Goal: Information Seeking & Learning: Learn about a topic

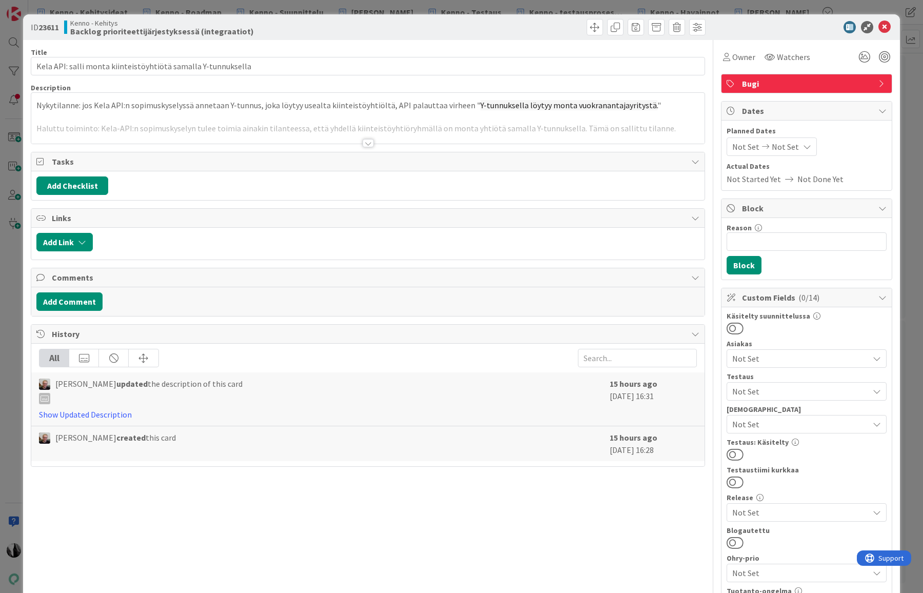
click at [367, 140] on div at bounding box center [367, 143] width 11 height 8
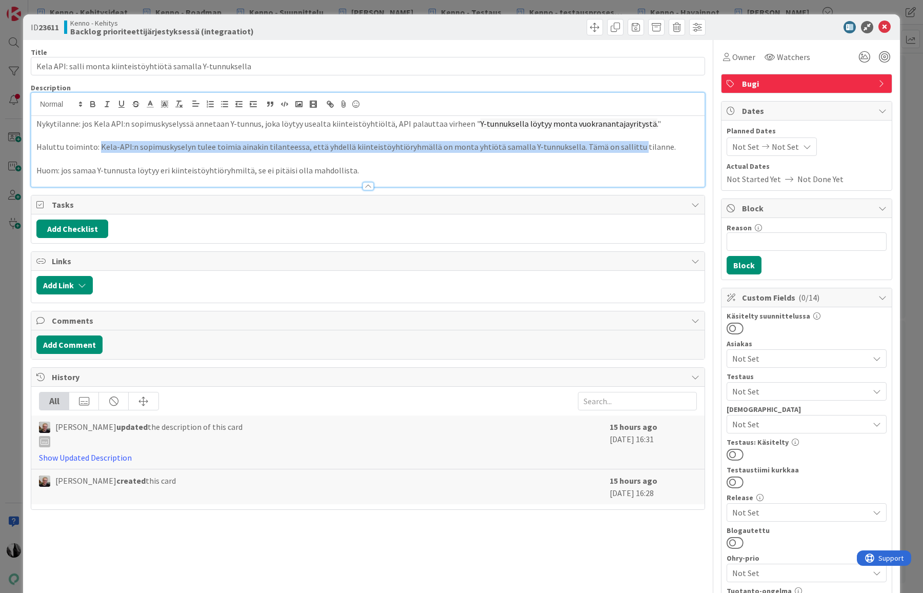
drag, startPoint x: 99, startPoint y: 148, endPoint x: 595, endPoint y: 142, distance: 495.8
click at [619, 141] on p "Haluttu toiminto: Kela-API:n sopimuskyselyn tulee toimia ainakin tilanteessa, e…" at bounding box center [367, 147] width 663 height 12
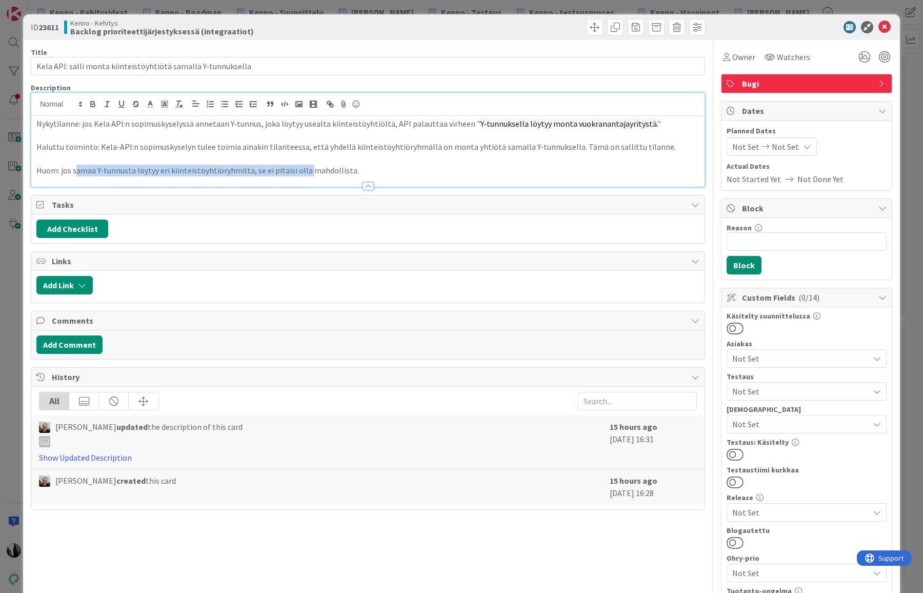
drag, startPoint x: 76, startPoint y: 171, endPoint x: 307, endPoint y: 169, distance: 230.2
click at [307, 169] on p "Huom: jos samaa Y-tunnusta löytyy eri kiinteistöyhtiöryhmiltä, se ei pitäisi ol…" at bounding box center [367, 171] width 663 height 12
drag, startPoint x: 794, startPoint y: 28, endPoint x: 803, endPoint y: 28, distance: 9.2
click at [795, 28] on div at bounding box center [801, 27] width 181 height 12
click at [885, 26] on icon at bounding box center [884, 27] width 12 height 12
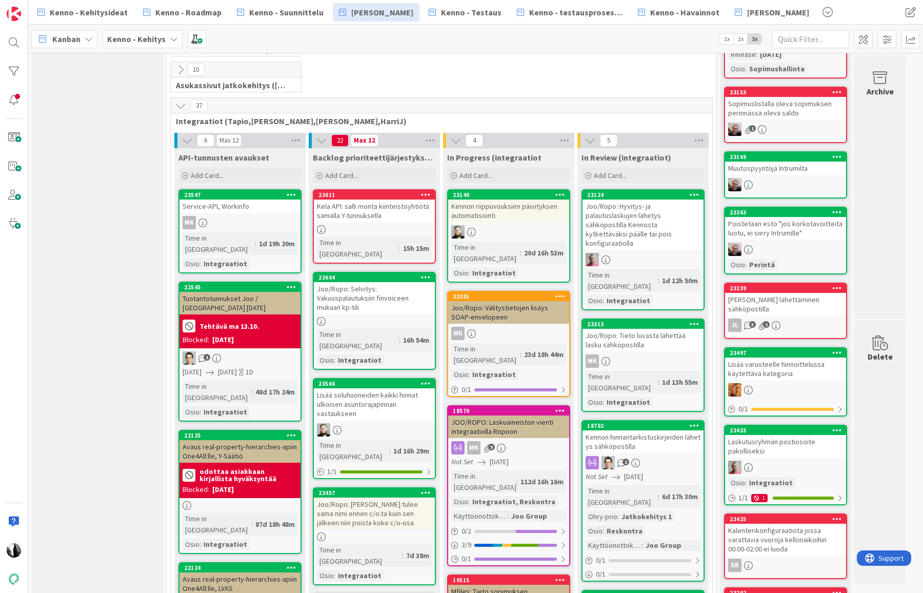
scroll to position [288, 0]
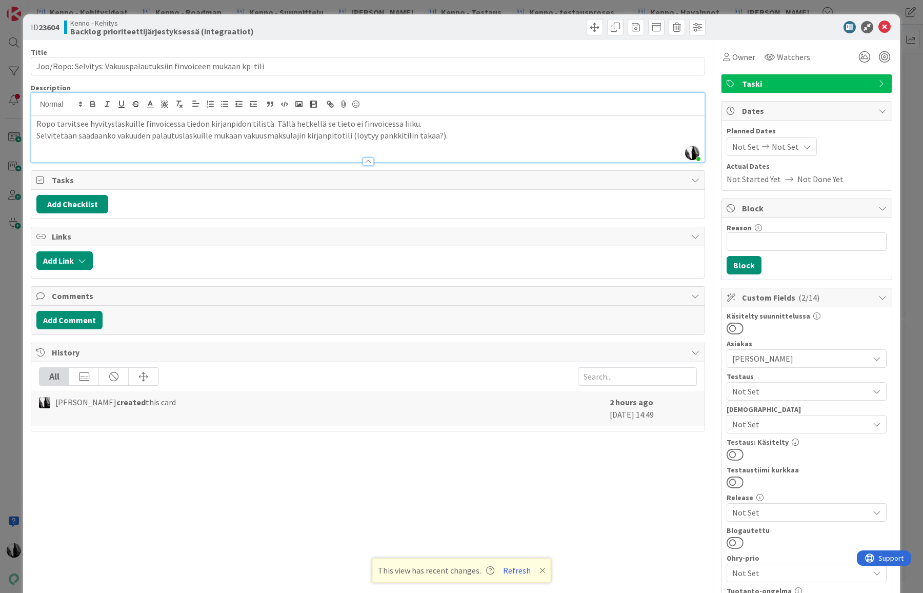
scroll to position [123, 0]
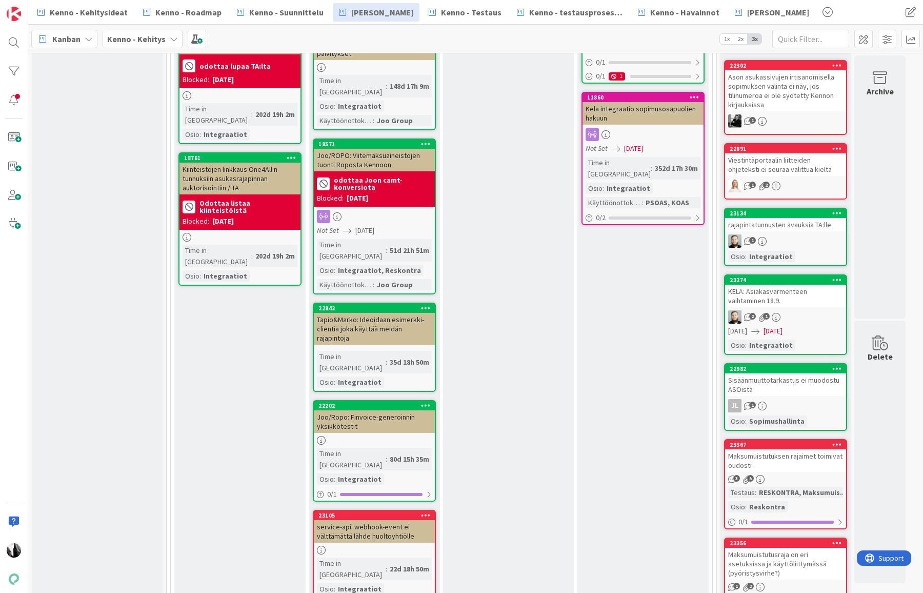
scroll to position [954, 0]
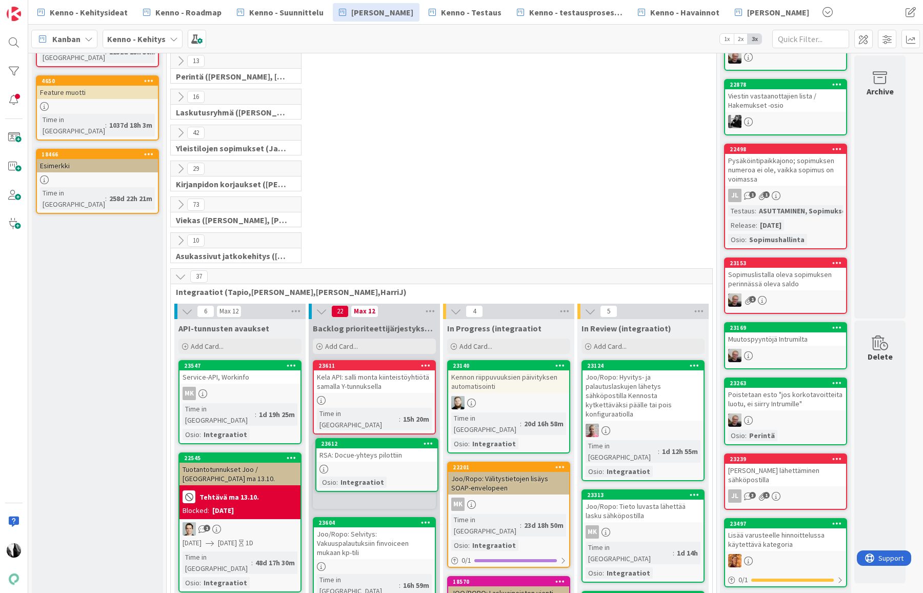
scroll to position [110, 0]
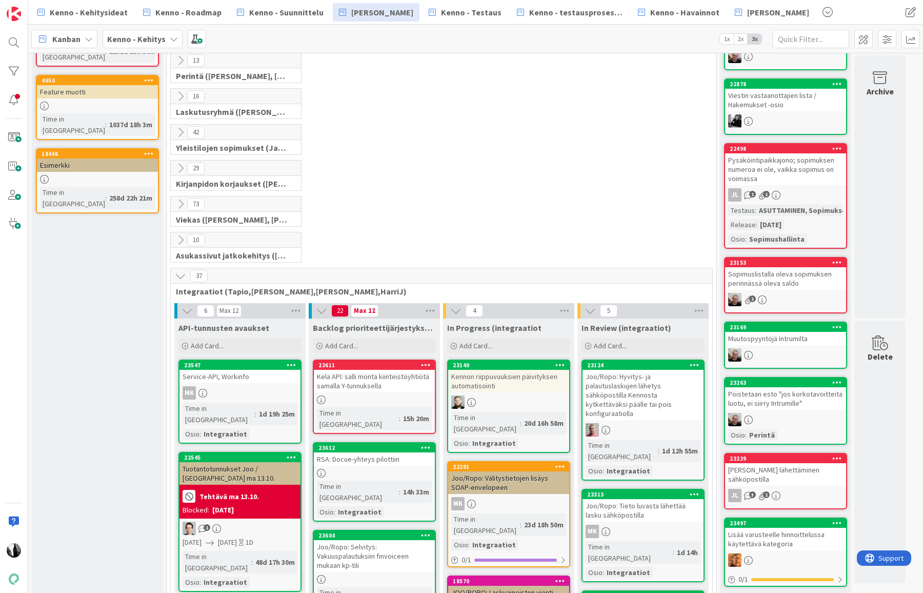
drag, startPoint x: 403, startPoint y: 251, endPoint x: 19, endPoint y: 354, distance: 397.4
